Goal: Task Accomplishment & Management: Use online tool/utility

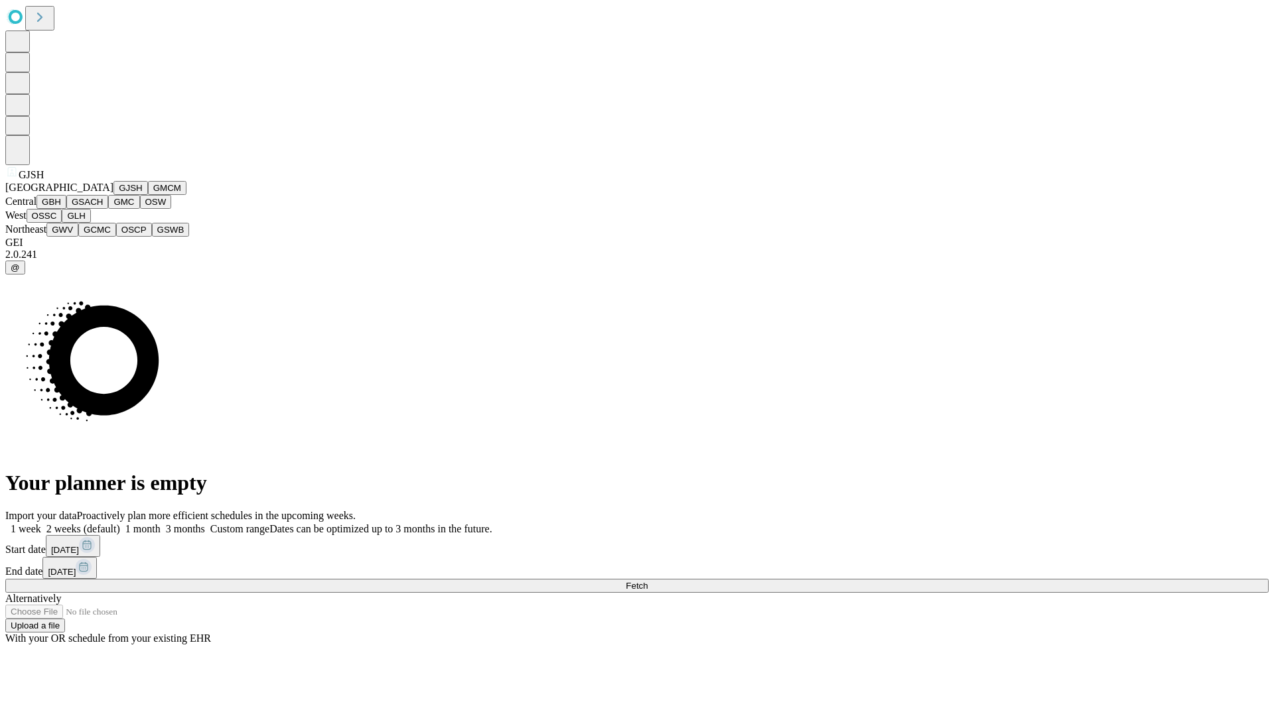
click at [113, 195] on button "GJSH" at bounding box center [130, 188] width 34 height 14
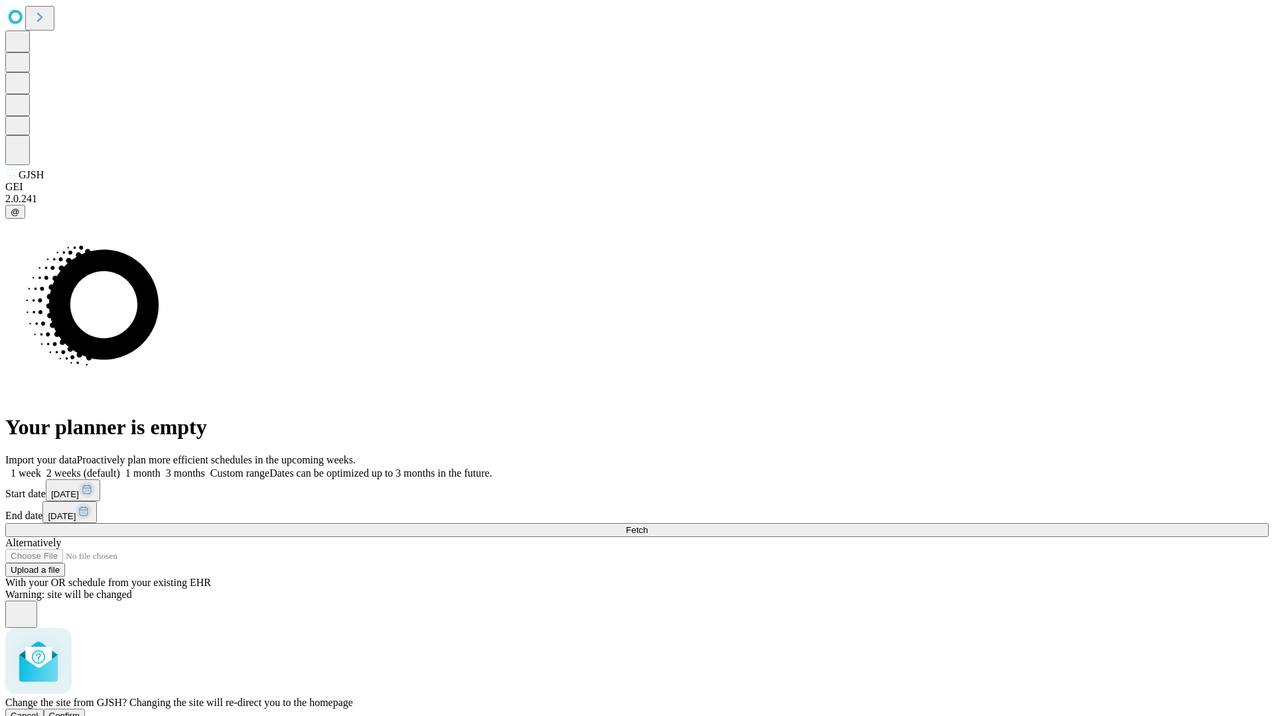
click at [80, 711] on span "Confirm" at bounding box center [64, 716] width 31 height 10
click at [120, 468] on label "2 weeks (default)" at bounding box center [80, 473] width 79 height 11
click at [647, 525] on span "Fetch" at bounding box center [637, 530] width 22 height 10
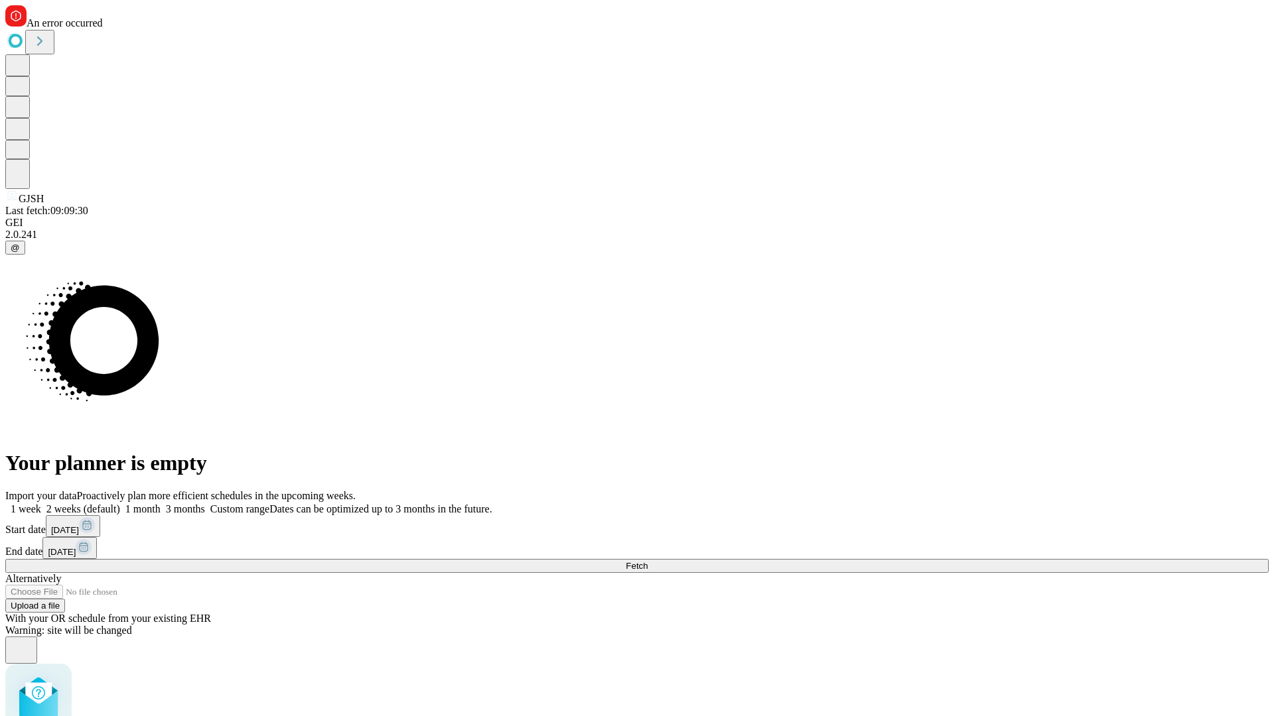
click at [120, 503] on label "2 weeks (default)" at bounding box center [80, 508] width 79 height 11
click at [647, 561] on span "Fetch" at bounding box center [637, 566] width 22 height 10
click at [120, 503] on label "2 weeks (default)" at bounding box center [80, 508] width 79 height 11
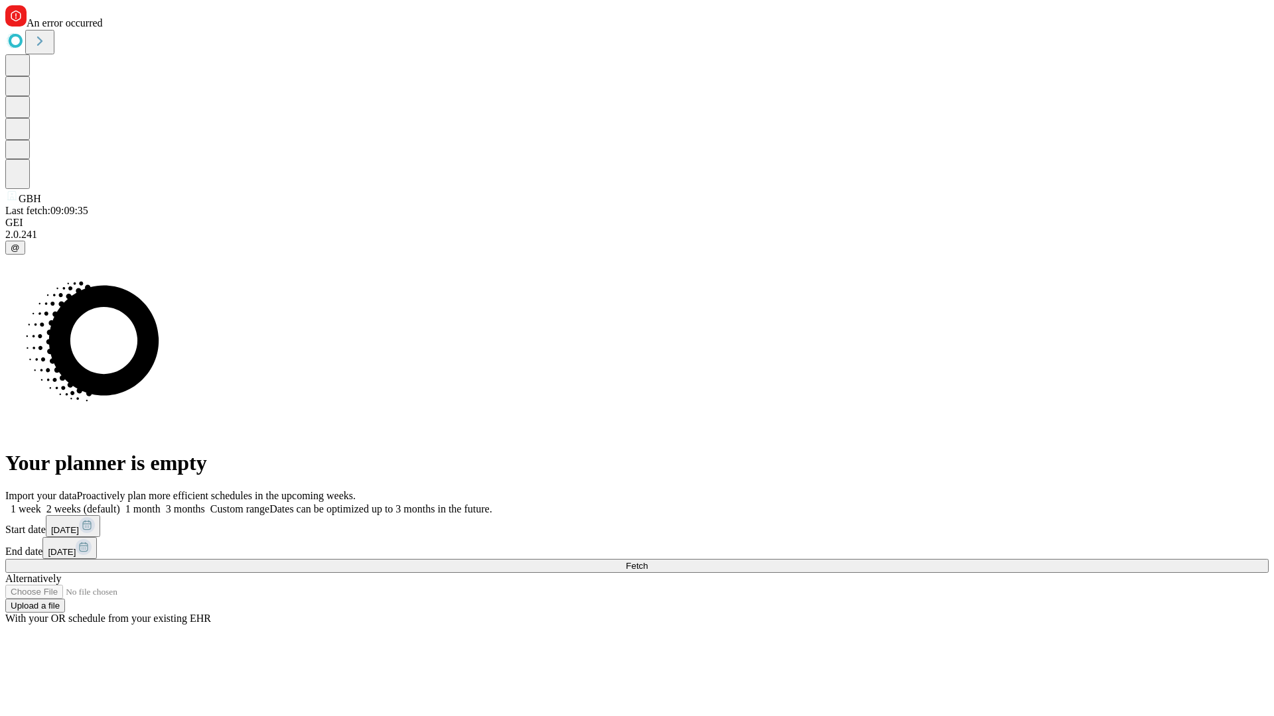
click at [647, 561] on span "Fetch" at bounding box center [637, 566] width 22 height 10
click at [120, 503] on label "2 weeks (default)" at bounding box center [80, 508] width 79 height 11
click at [647, 561] on span "Fetch" at bounding box center [637, 566] width 22 height 10
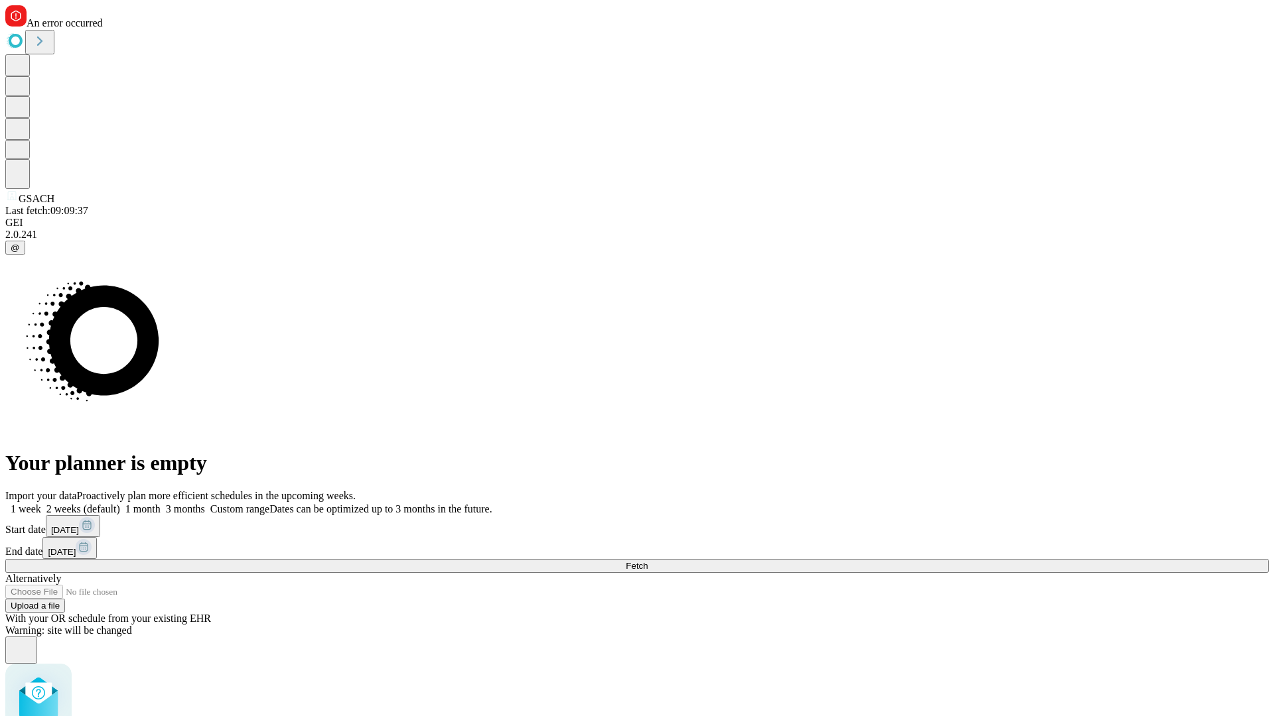
click at [120, 503] on label "2 weeks (default)" at bounding box center [80, 508] width 79 height 11
click at [647, 561] on span "Fetch" at bounding box center [637, 566] width 22 height 10
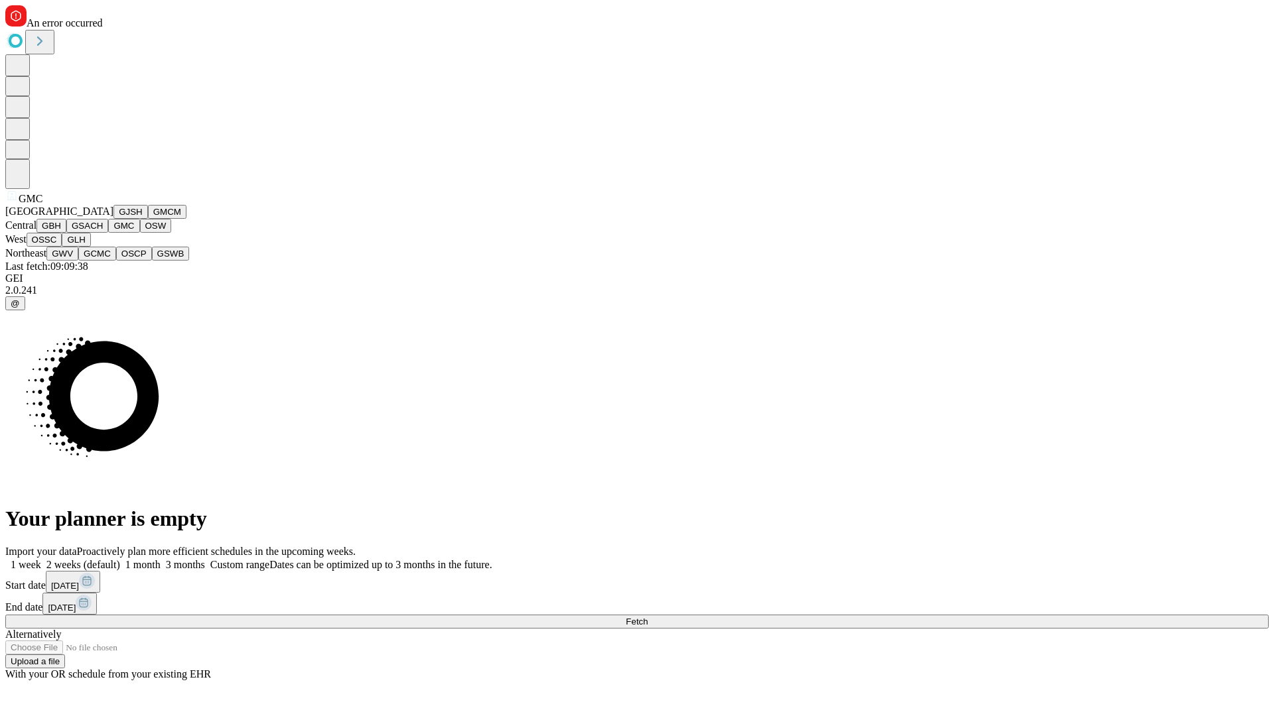
click at [140, 233] on button "OSW" at bounding box center [156, 226] width 32 height 14
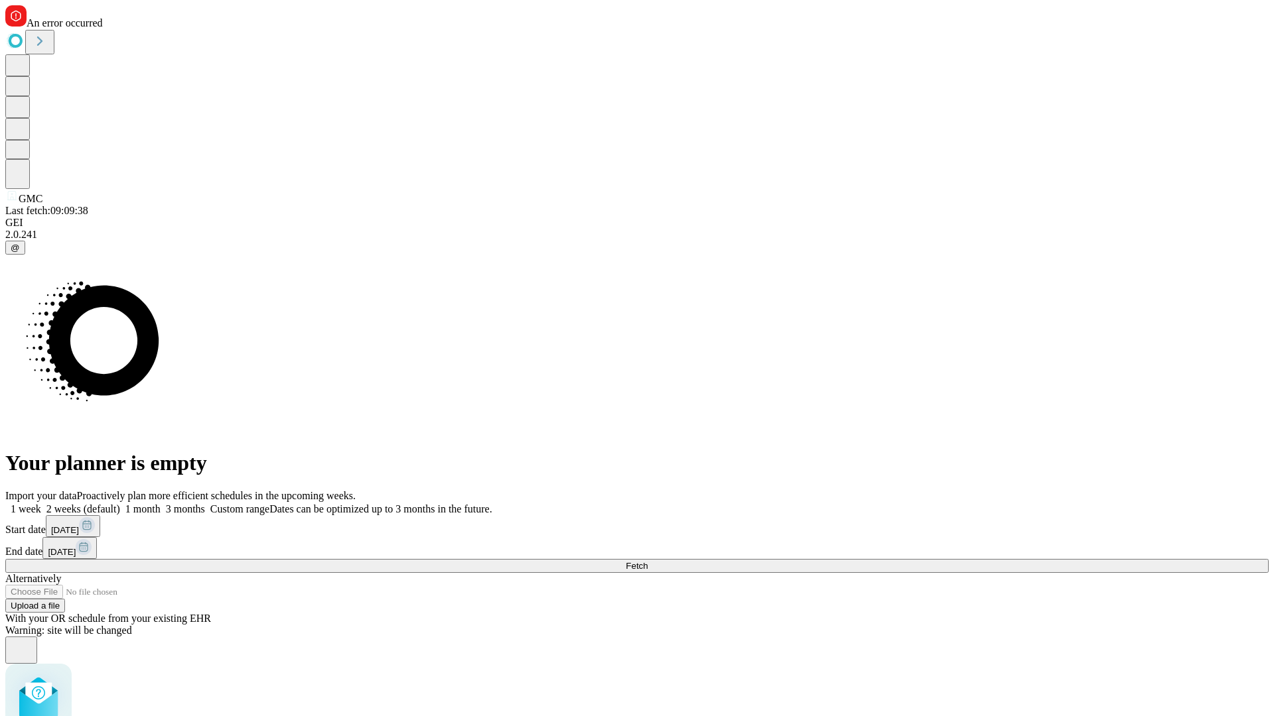
click at [120, 503] on label "2 weeks (default)" at bounding box center [80, 508] width 79 height 11
click at [647, 561] on span "Fetch" at bounding box center [637, 566] width 22 height 10
click at [120, 503] on label "2 weeks (default)" at bounding box center [80, 508] width 79 height 11
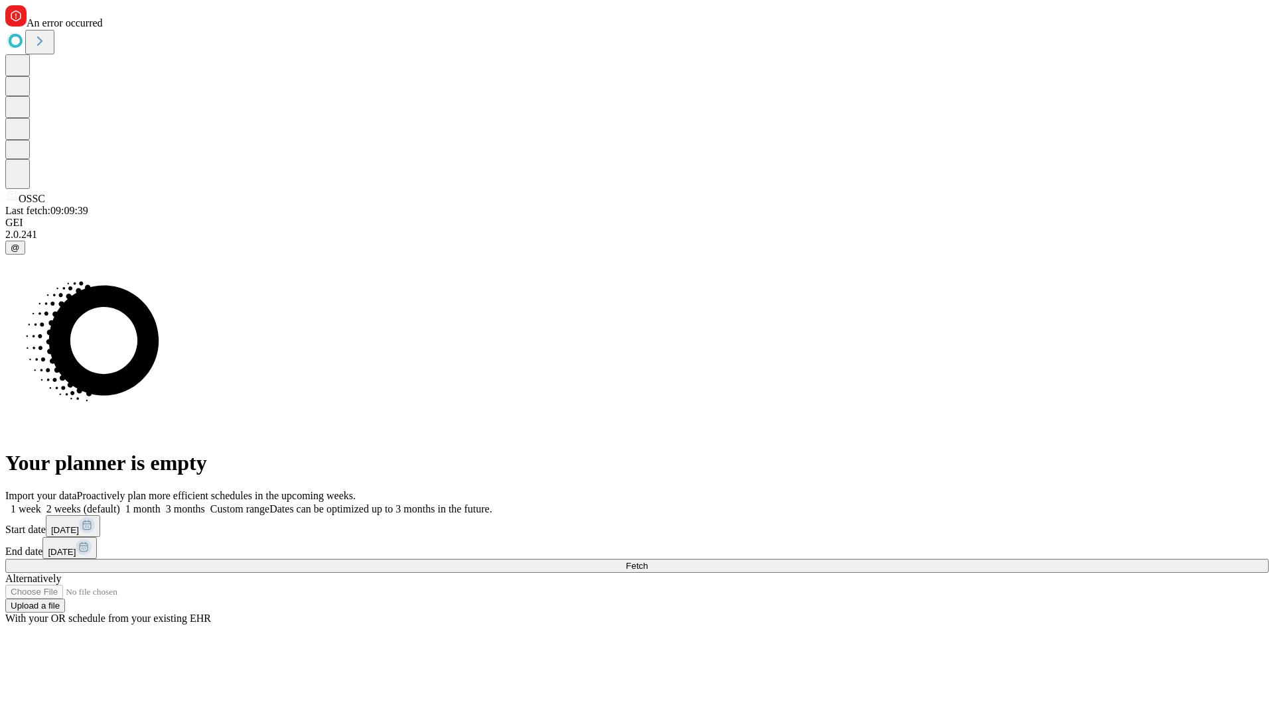
click at [647, 561] on span "Fetch" at bounding box center [637, 566] width 22 height 10
click at [120, 503] on label "2 weeks (default)" at bounding box center [80, 508] width 79 height 11
click at [647, 561] on span "Fetch" at bounding box center [637, 566] width 22 height 10
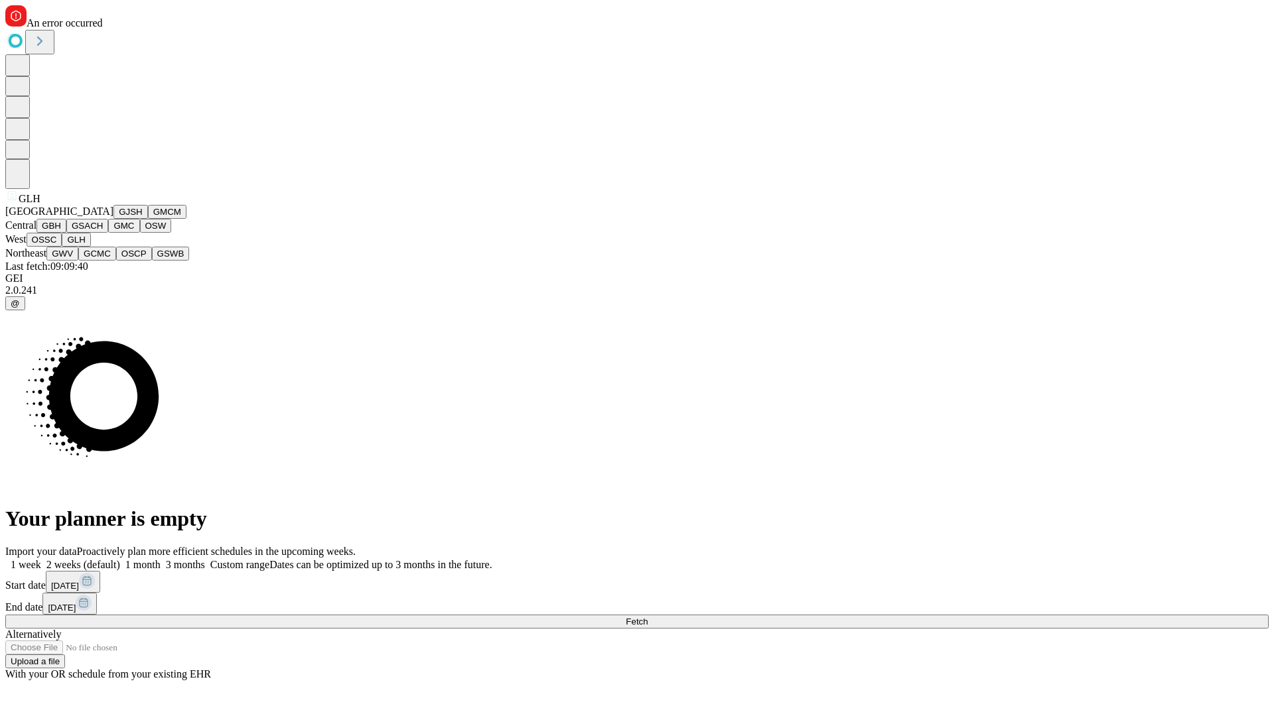
click at [78, 261] on button "GWV" at bounding box center [62, 254] width 32 height 14
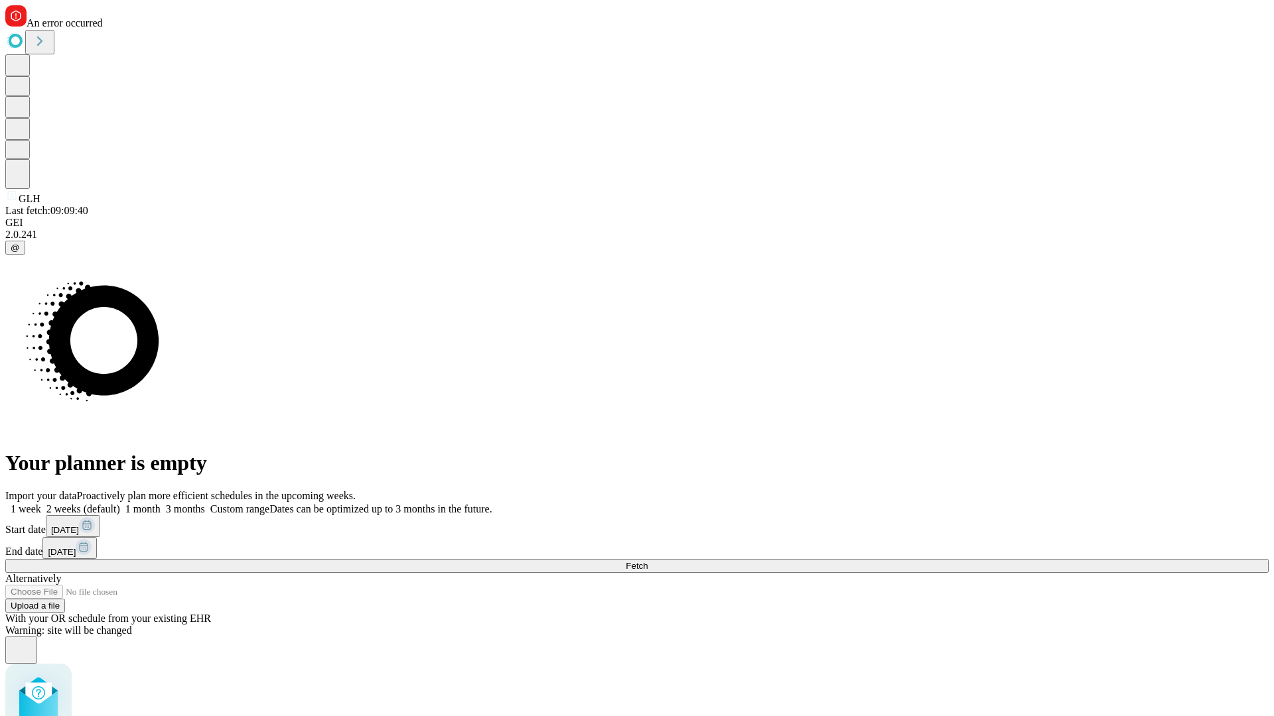
click at [120, 503] on label "2 weeks (default)" at bounding box center [80, 508] width 79 height 11
click at [647, 561] on span "Fetch" at bounding box center [637, 566] width 22 height 10
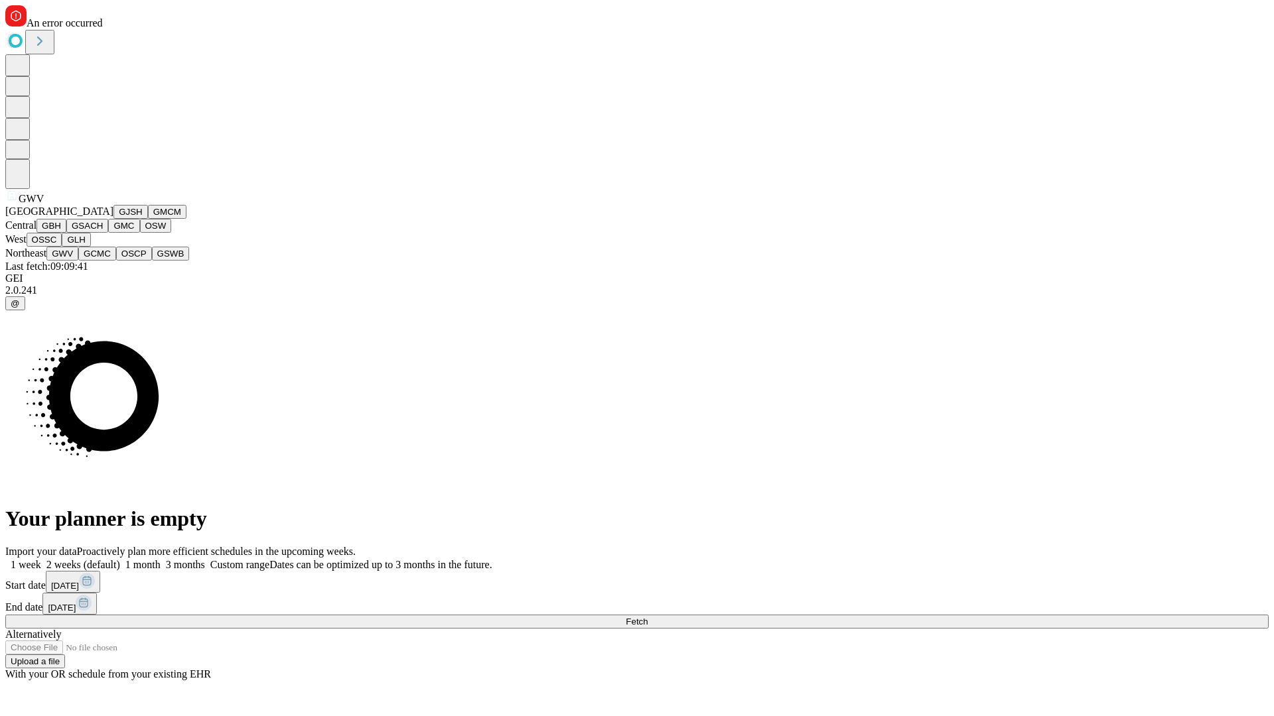
click at [103, 261] on button "GCMC" at bounding box center [97, 254] width 38 height 14
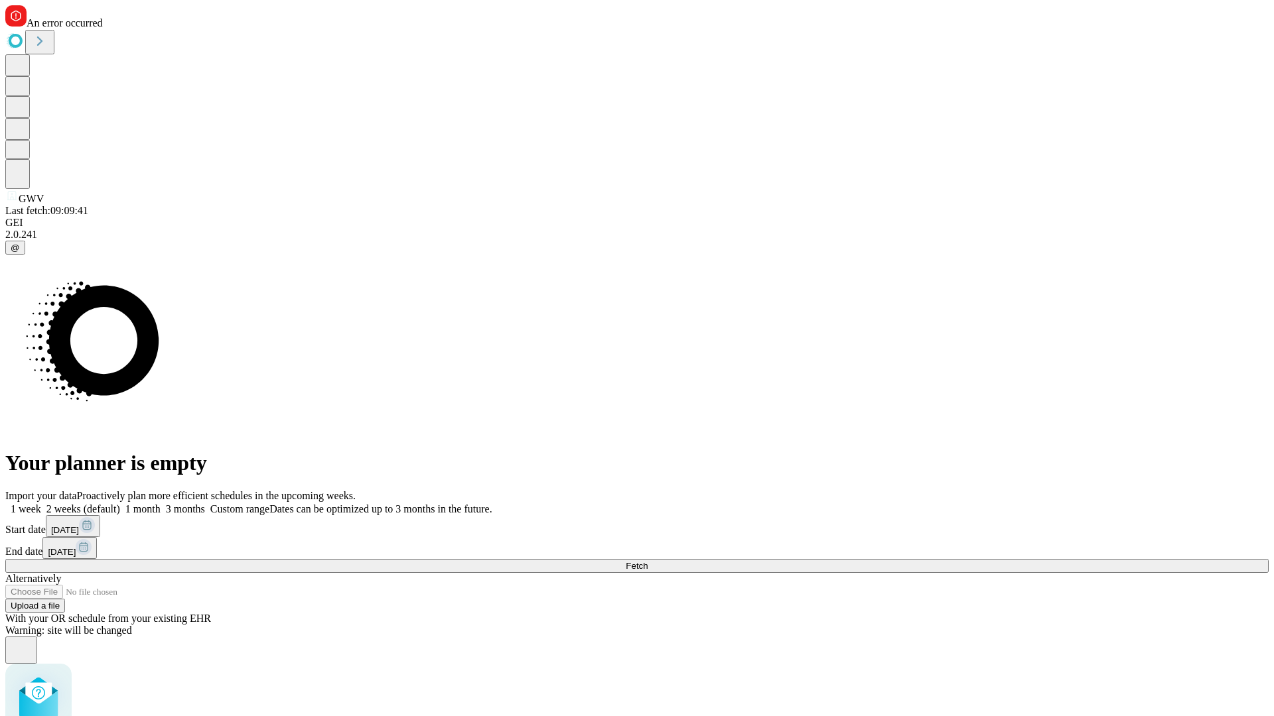
click at [120, 503] on label "2 weeks (default)" at bounding box center [80, 508] width 79 height 11
click at [647, 561] on span "Fetch" at bounding box center [637, 566] width 22 height 10
